Goal: Find specific page/section: Find specific page/section

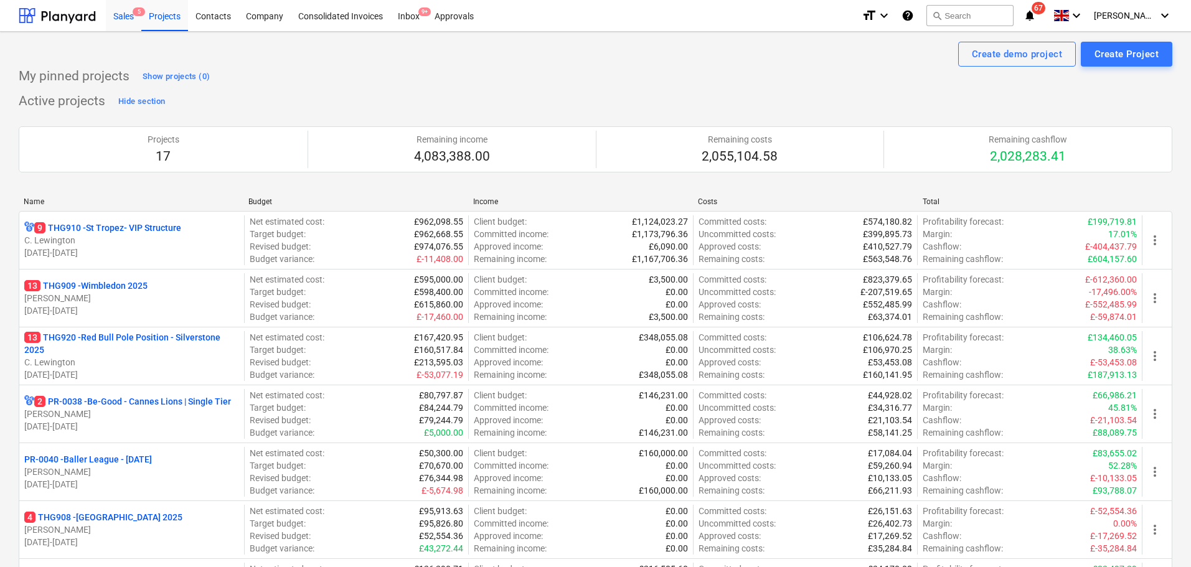
click at [111, 14] on div "Sales 5" at bounding box center [123, 15] width 35 height 32
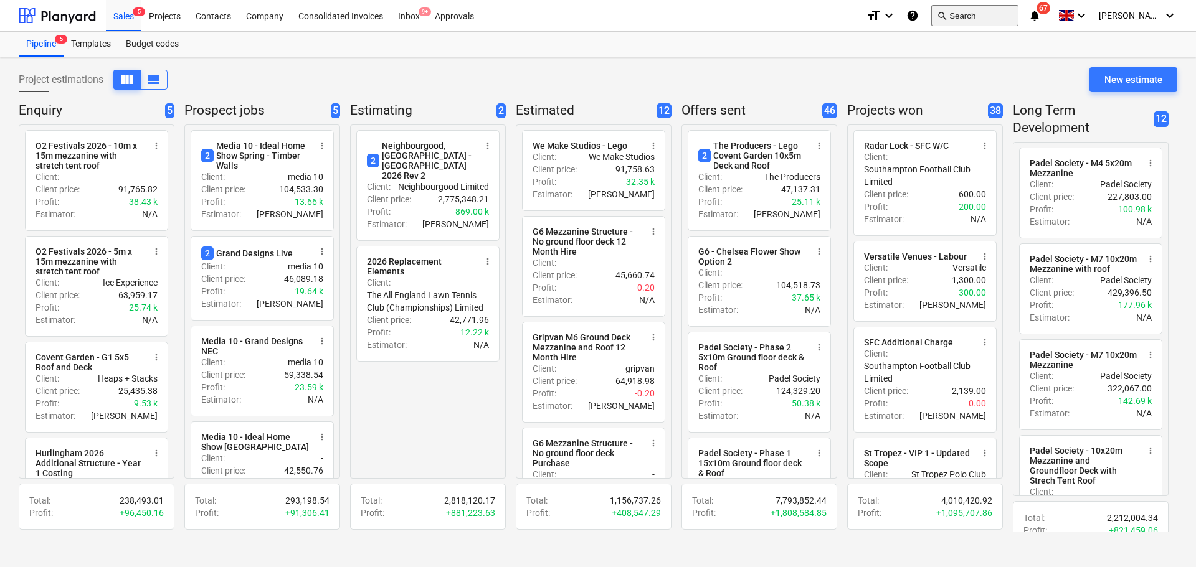
click at [968, 17] on button "search Search" at bounding box center [974, 15] width 87 height 21
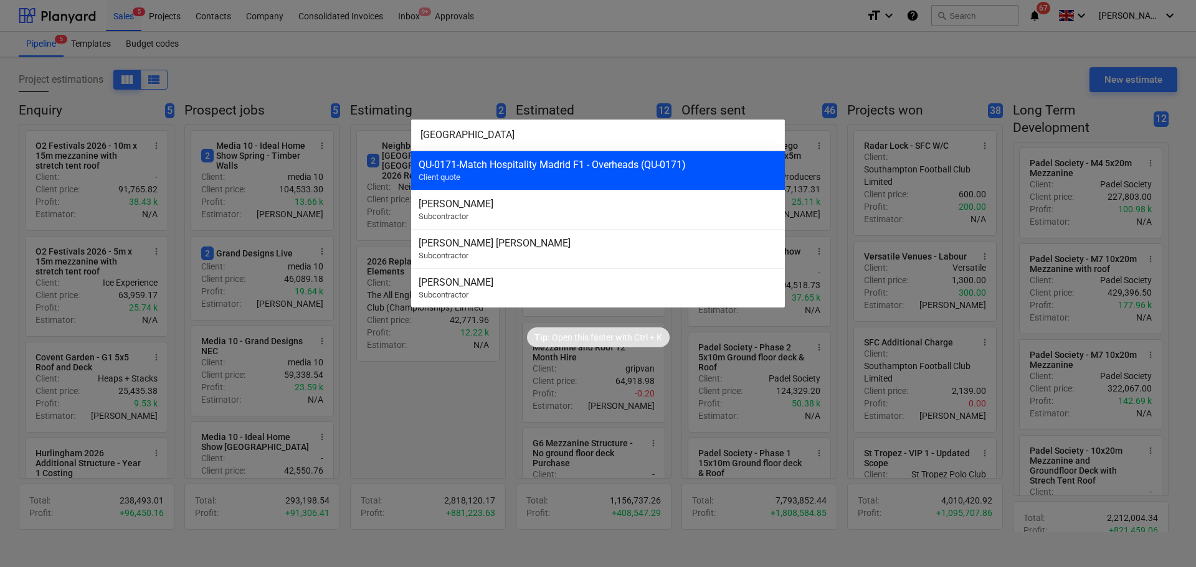
type input "[GEOGRAPHIC_DATA]"
click at [636, 174] on div "QU-0171 - Match Hospitality Madrid F1 - Overheads (QU-0171) Client quote" at bounding box center [598, 170] width 374 height 39
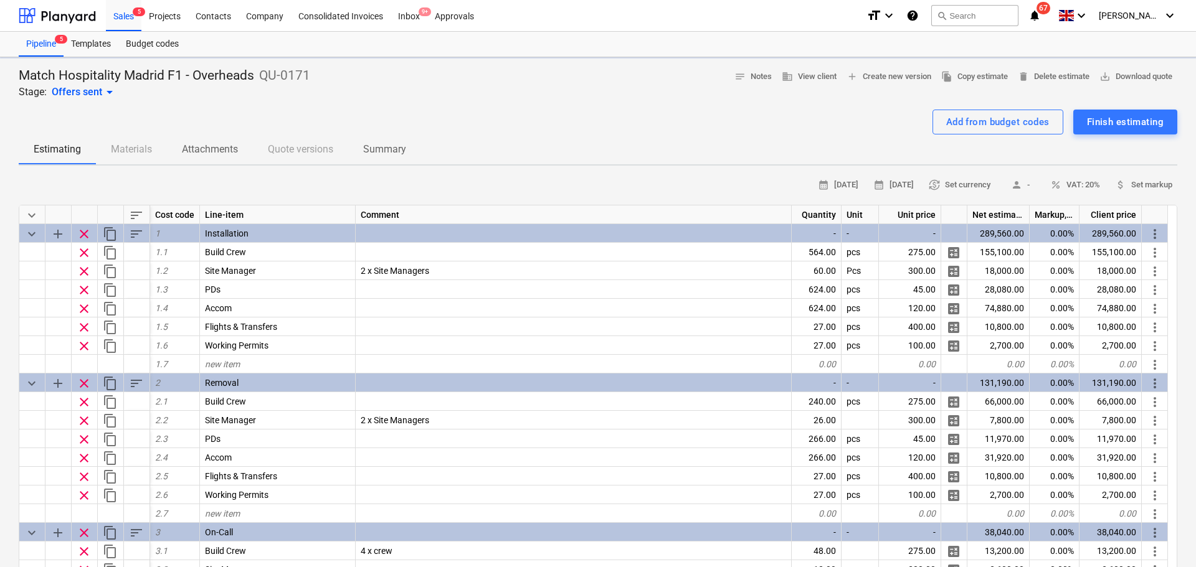
type textarea "x"
click at [480, 98] on div "Match Hospitality Madrid F1 - Overheads QU-0171 Stage: Offers sent arrow_drop_d…" at bounding box center [596, 83] width 1154 height 32
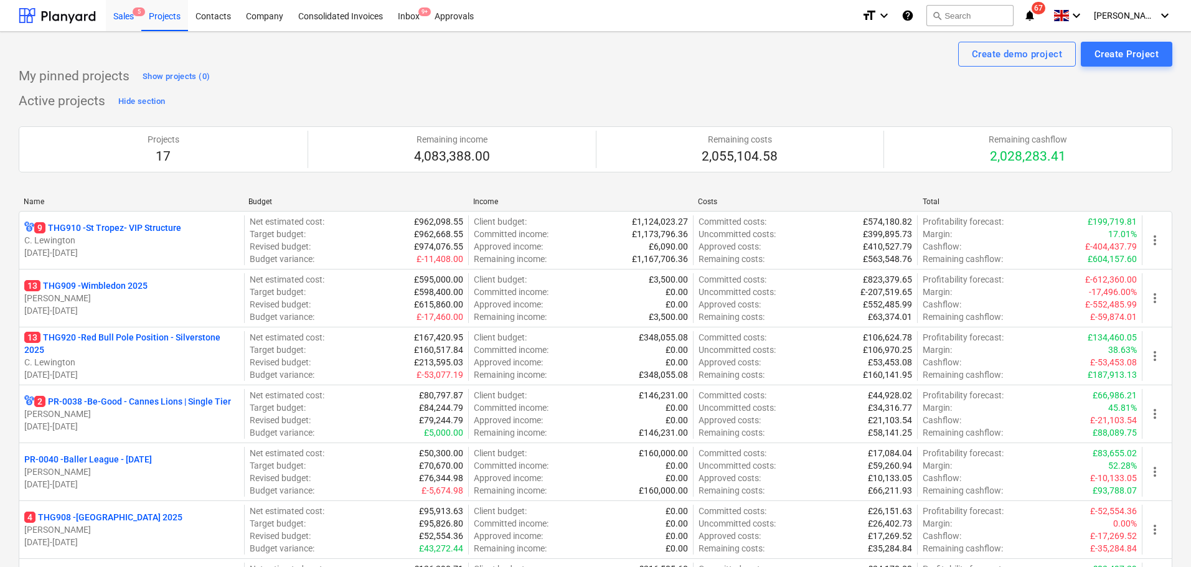
click at [130, 20] on div "Sales 5" at bounding box center [123, 15] width 35 height 32
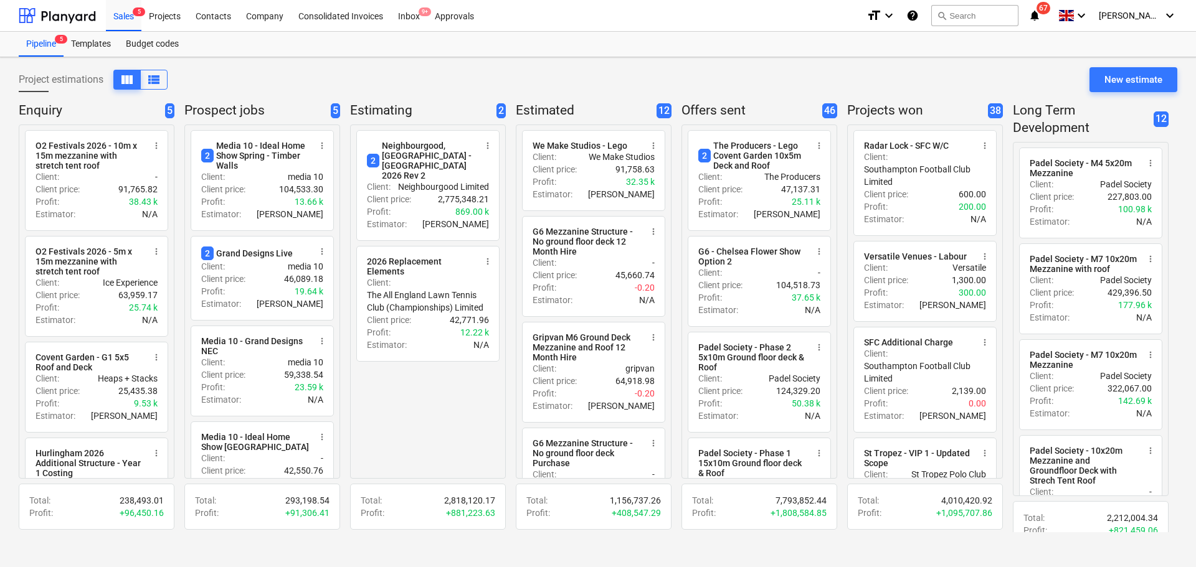
click at [729, 74] on div "Project estimations view_column view_list New estimate" at bounding box center [598, 84] width 1158 height 35
